Goal: Task Accomplishment & Management: Manage account settings

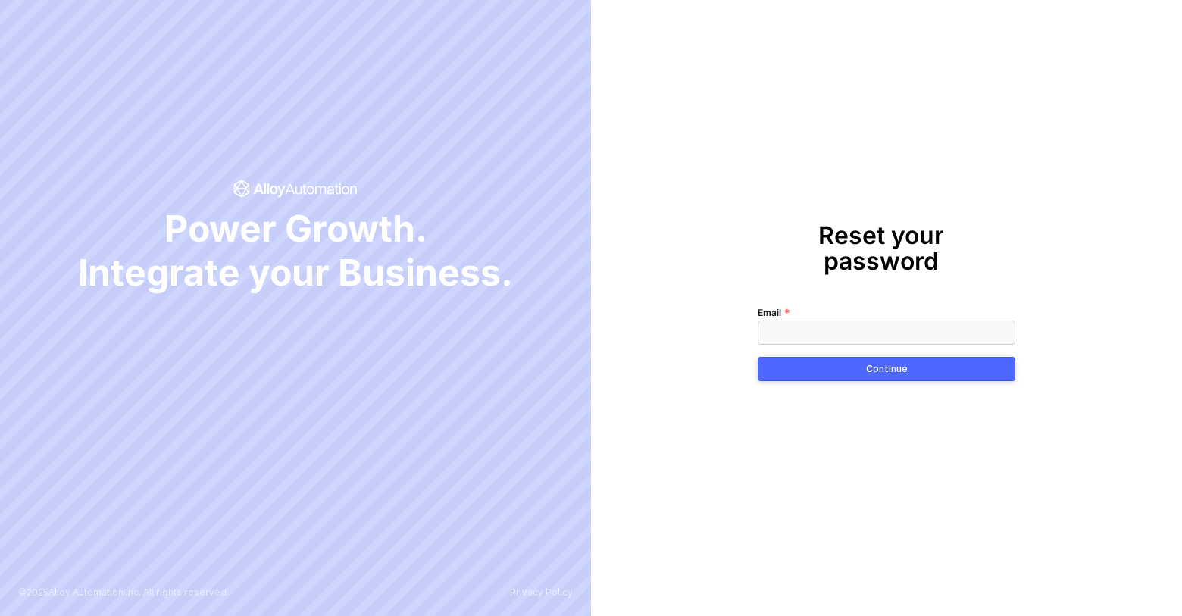
click at [909, 321] on div at bounding box center [887, 333] width 258 height 24
click at [846, 321] on input "Email" at bounding box center [887, 333] width 258 height 24
type input "[PERSON_NAME][EMAIL_ADDRESS][DOMAIN_NAME]"
click at [891, 363] on div "Continue" at bounding box center [887, 369] width 42 height 12
click at [921, 357] on button "Continue" at bounding box center [887, 369] width 258 height 24
